Goal: Navigation & Orientation: Understand site structure

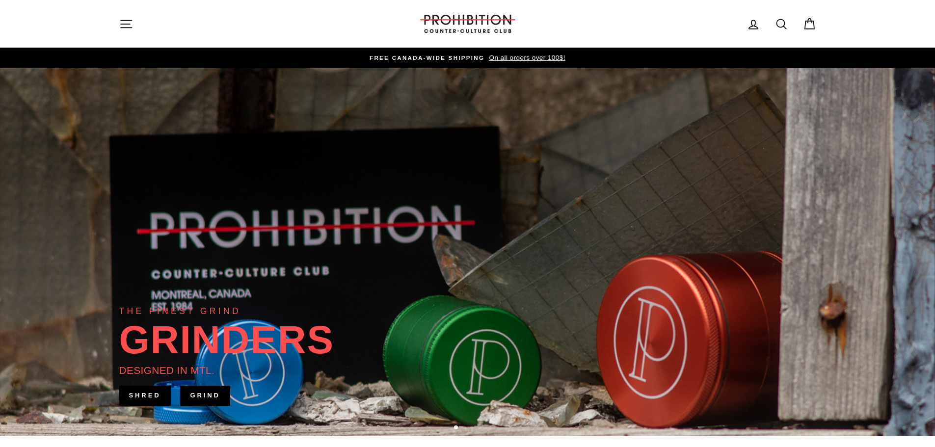
click at [126, 29] on icon "button" at bounding box center [126, 24] width 14 height 14
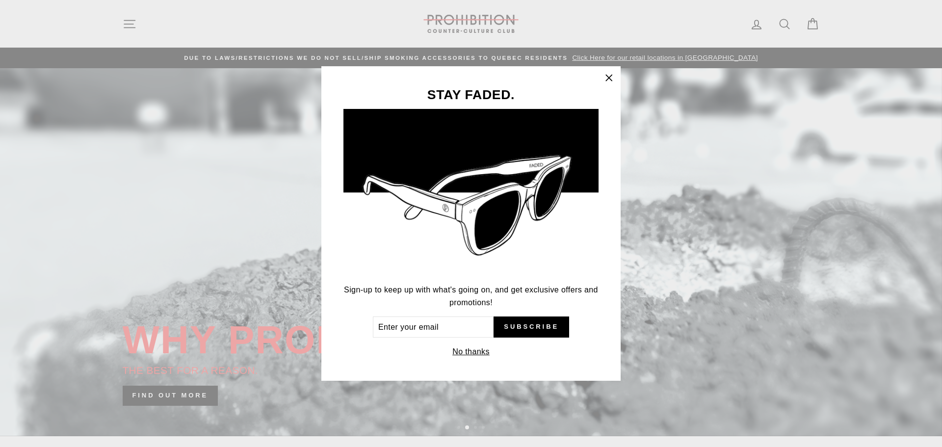
click at [611, 78] on icon "button" at bounding box center [609, 78] width 14 height 14
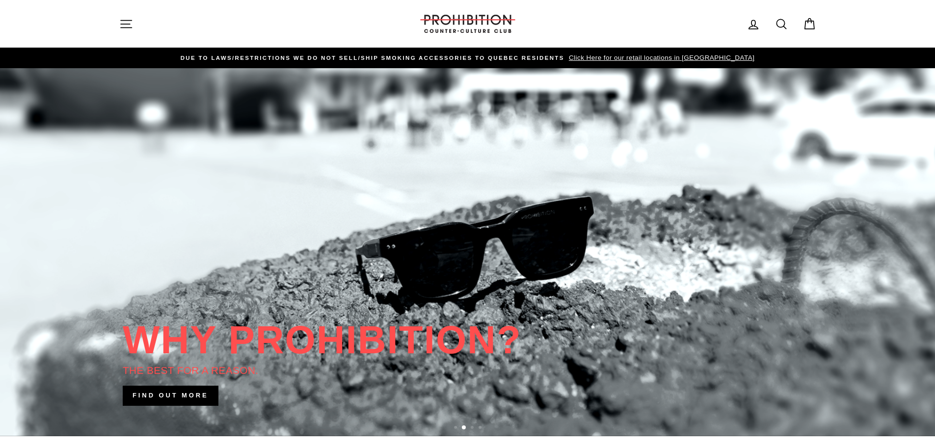
click at [120, 25] on icon "button" at bounding box center [126, 24] width 14 height 14
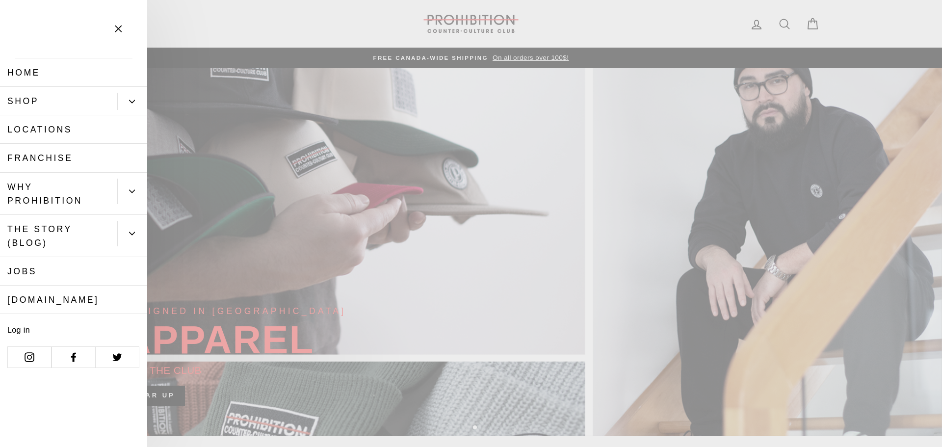
click at [129, 102] on icon "Primary" at bounding box center [132, 102] width 6 height 6
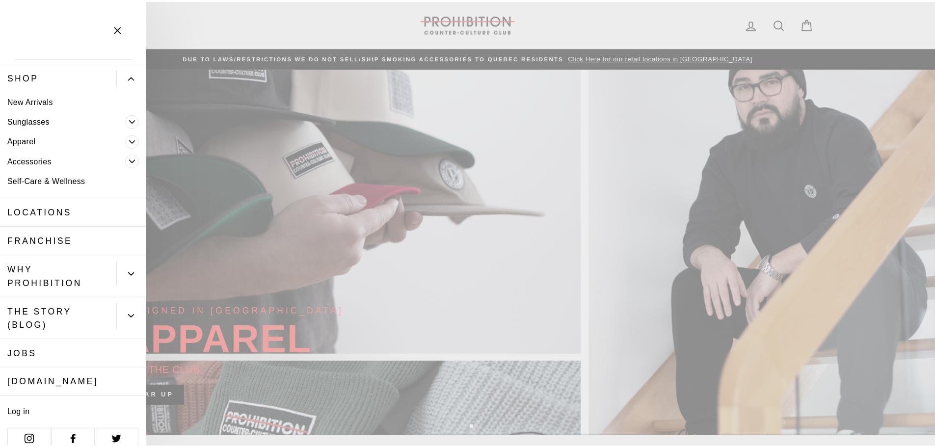
scroll to position [37, 0]
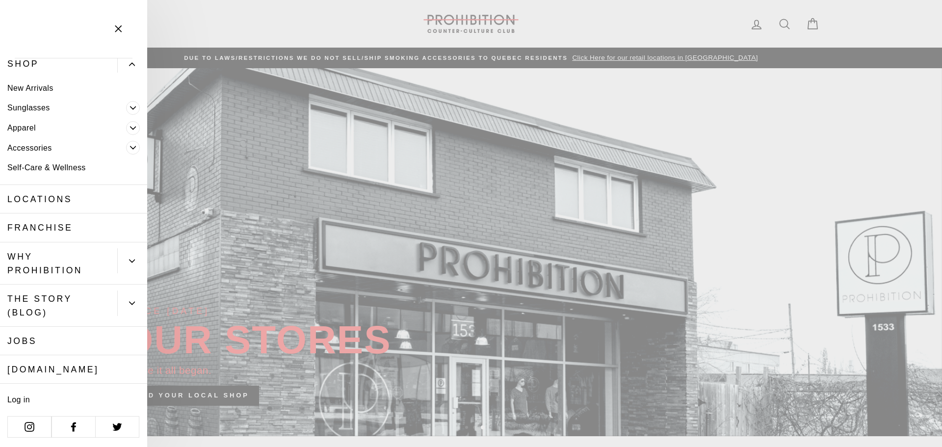
click at [121, 259] on button "Primary" at bounding box center [132, 261] width 30 height 26
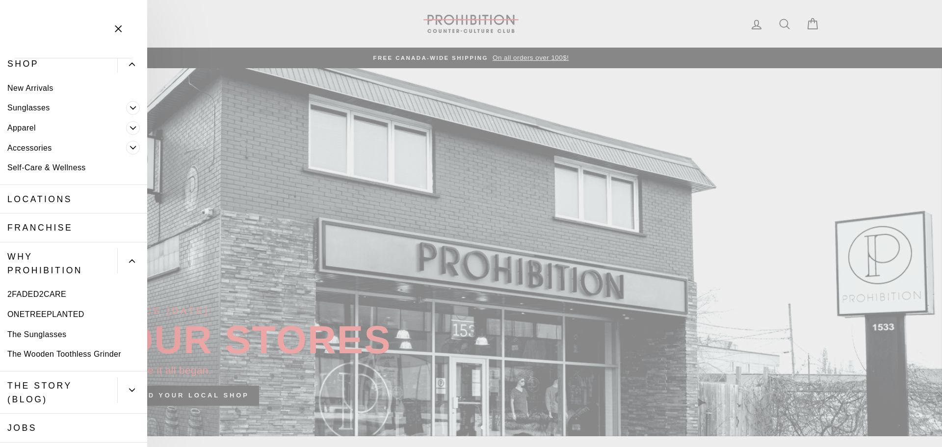
click at [121, 259] on button "Primary" at bounding box center [132, 261] width 30 height 26
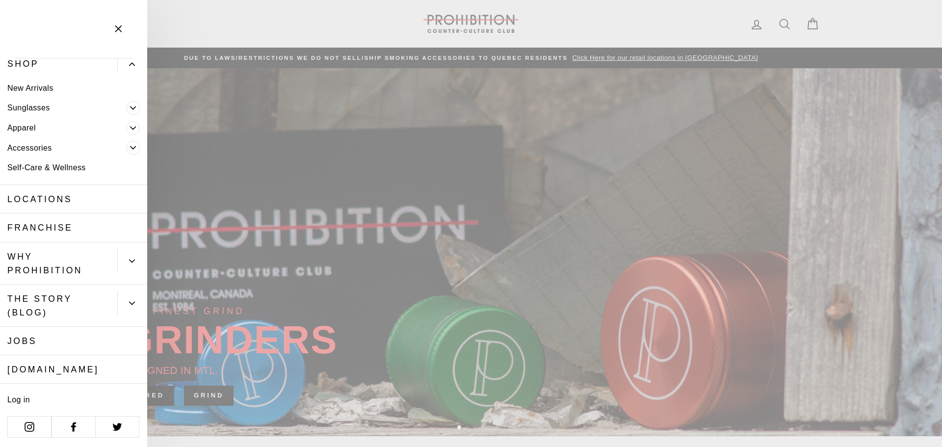
click at [129, 301] on icon "Primary" at bounding box center [132, 303] width 6 height 6
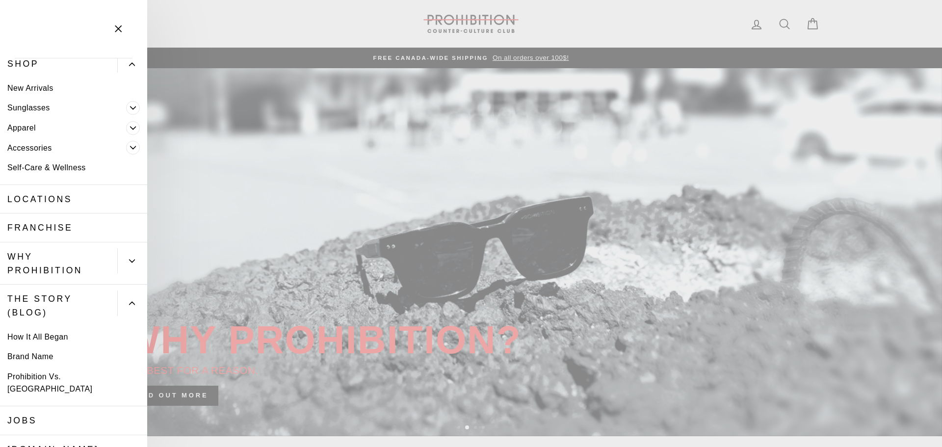
click at [129, 301] on icon "Primary" at bounding box center [132, 303] width 6 height 6
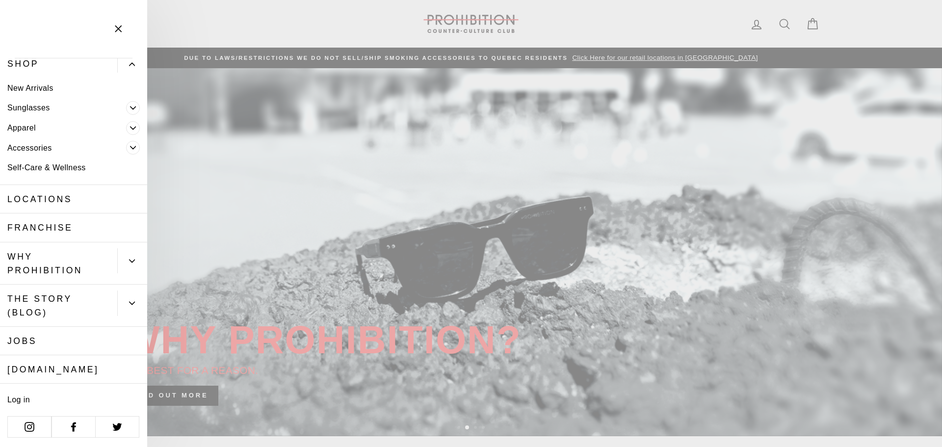
click at [130, 107] on icon "Primary" at bounding box center [133, 108] width 6 height 6
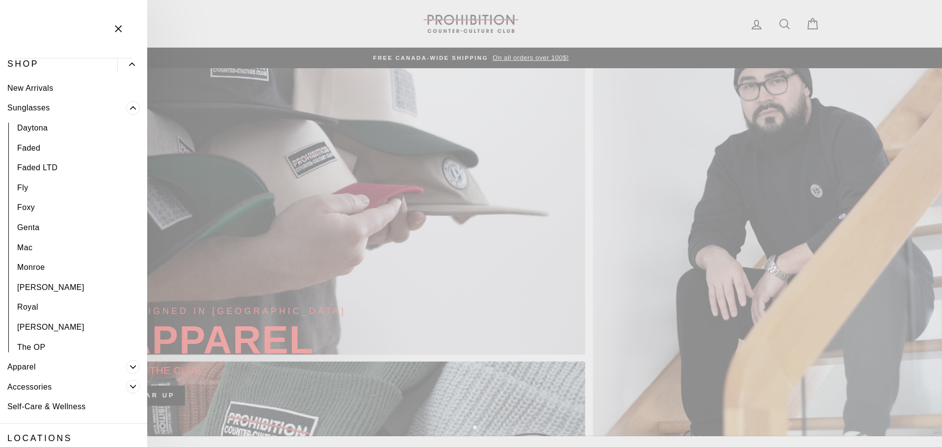
click at [131, 107] on icon "Primary" at bounding box center [133, 108] width 5 height 2
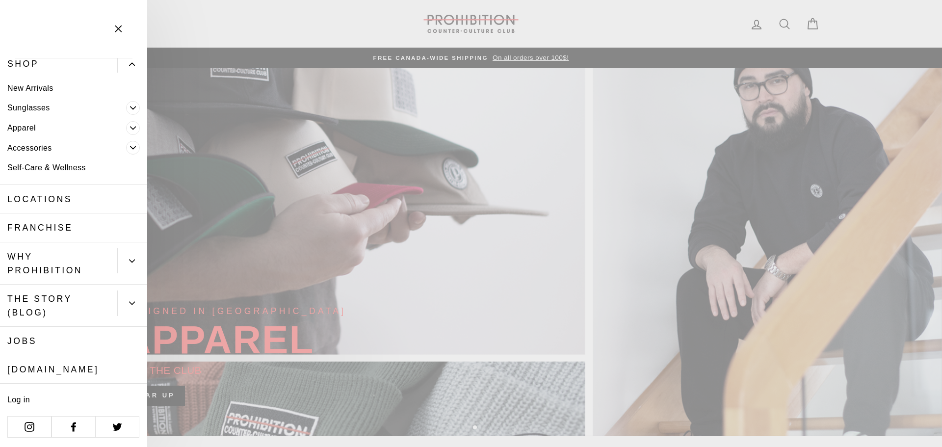
click at [130, 129] on icon "Primary" at bounding box center [133, 128] width 6 height 6
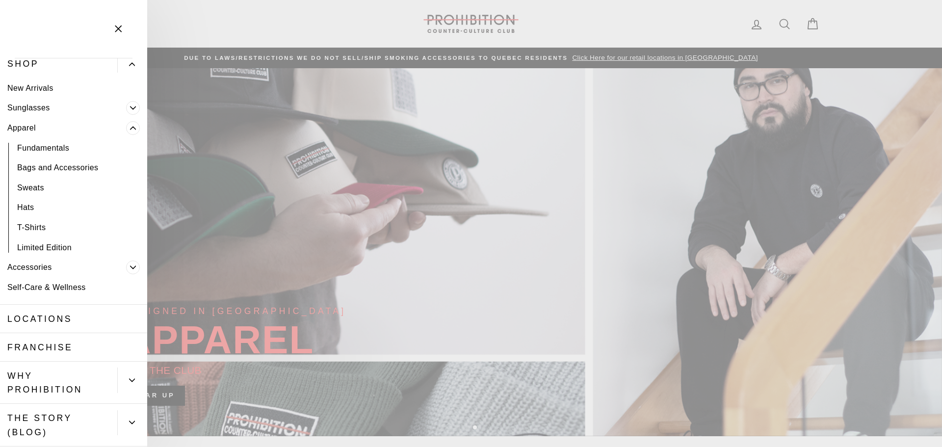
click at [131, 129] on icon "Primary" at bounding box center [133, 128] width 5 height 2
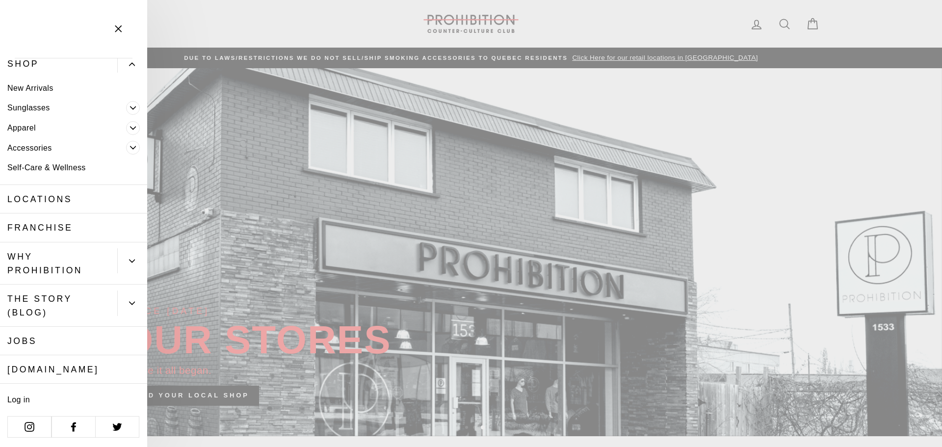
click at [130, 146] on icon "Primary" at bounding box center [133, 148] width 6 height 6
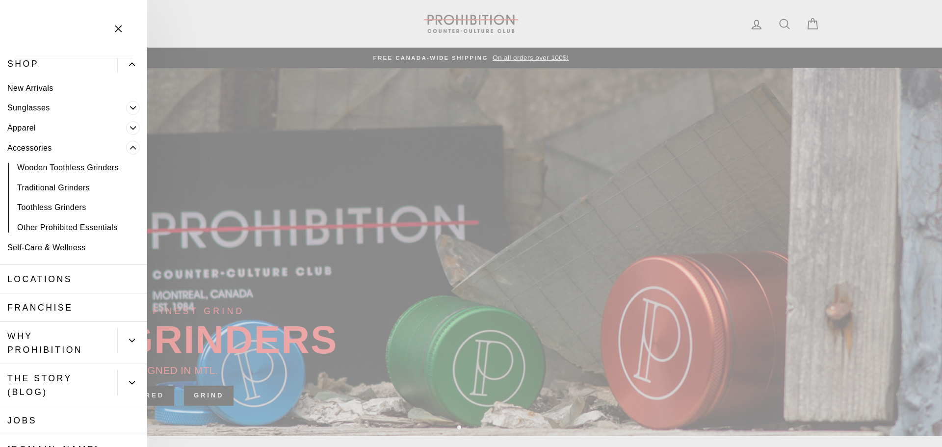
click at [130, 146] on icon "Primary" at bounding box center [133, 148] width 6 height 6
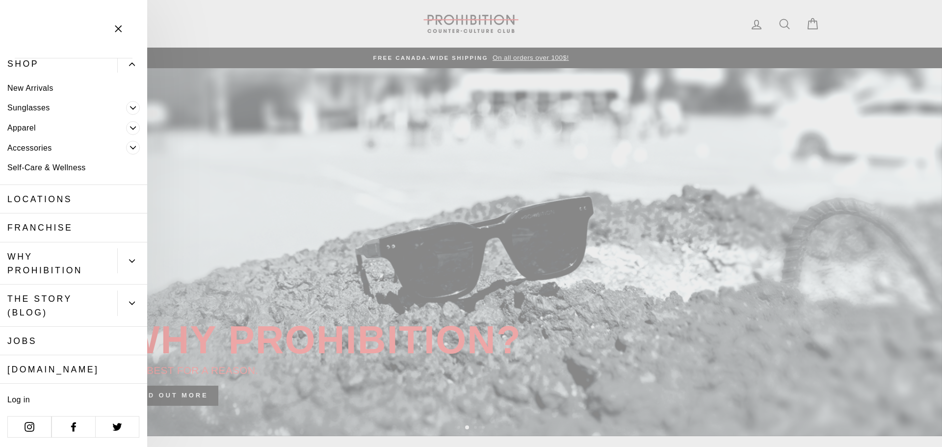
click at [119, 27] on icon "button" at bounding box center [118, 29] width 14 height 14
